Goal: Find specific page/section: Find specific page/section

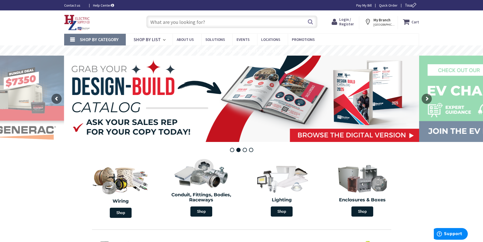
click at [173, 21] on input "text" at bounding box center [231, 21] width 171 height 13
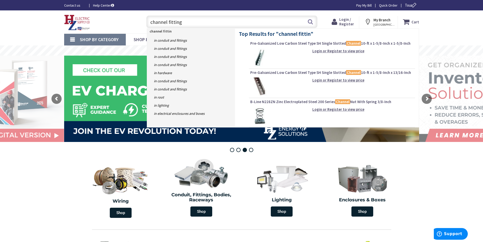
type input "channel fittings"
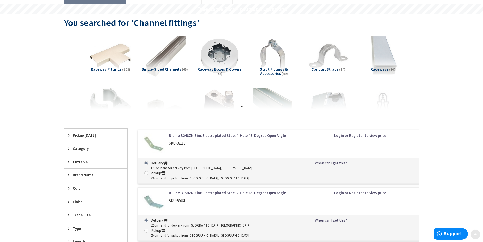
scroll to position [51, 0]
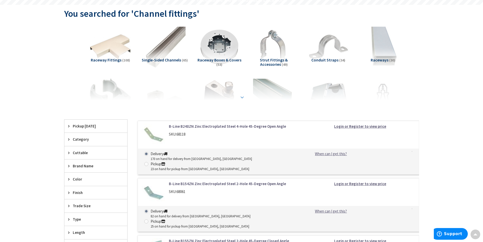
click at [242, 97] on strong at bounding box center [242, 97] width 6 height 6
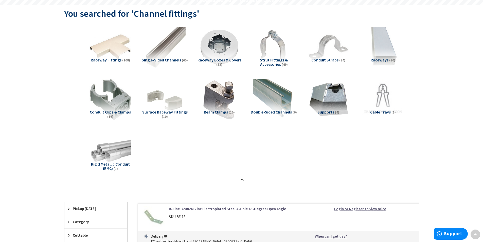
click at [274, 61] on span "Strut Fittings & Accessories" at bounding box center [274, 62] width 28 height 10
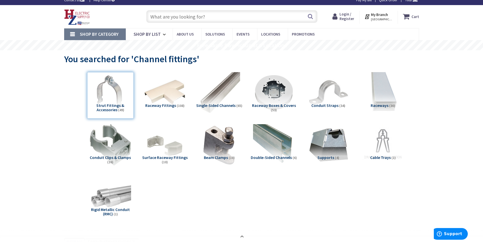
scroll to position [0, 0]
